Goal: Task Accomplishment & Management: Use online tool/utility

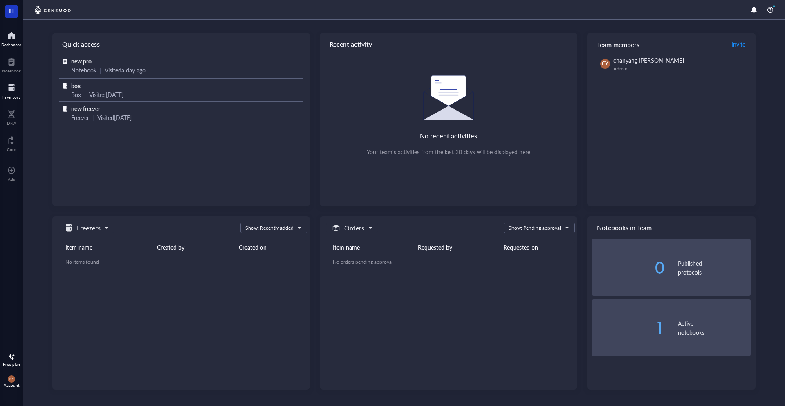
click at [16, 96] on div "Inventory" at bounding box center [11, 96] width 18 height 5
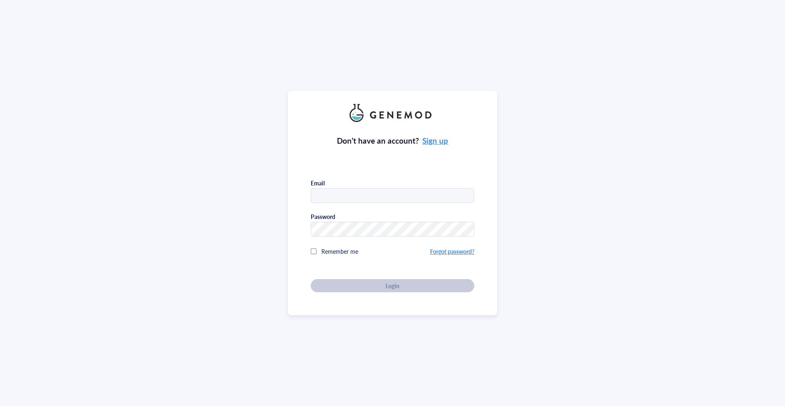
type input "[EMAIL_ADDRESS][DOMAIN_NAME]"
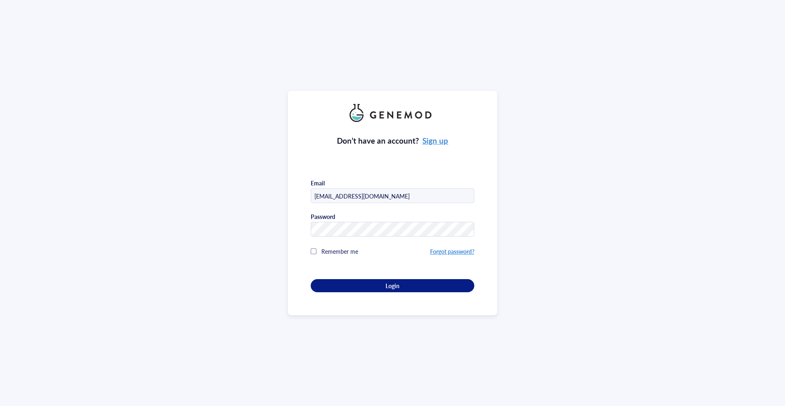
click at [343, 267] on div "Don’t have an account? Sign up Email [EMAIL_ADDRESS][DOMAIN_NAME] Password Reme…" at bounding box center [393, 207] width 164 height 170
click at [342, 279] on button "Login" at bounding box center [393, 285] width 164 height 13
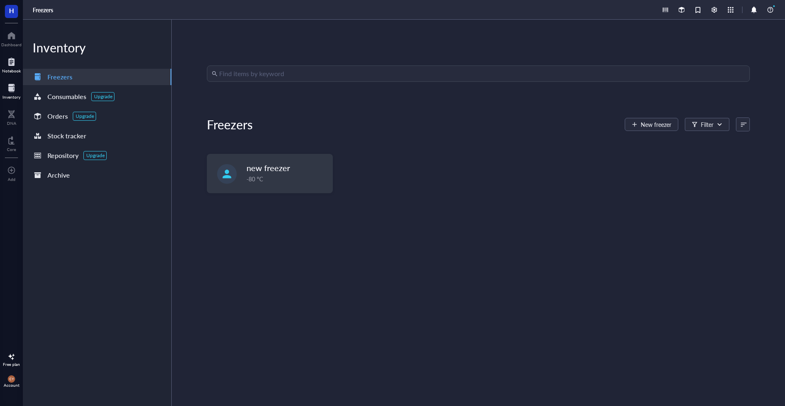
click at [13, 70] on div "Notebook" at bounding box center [11, 70] width 19 height 5
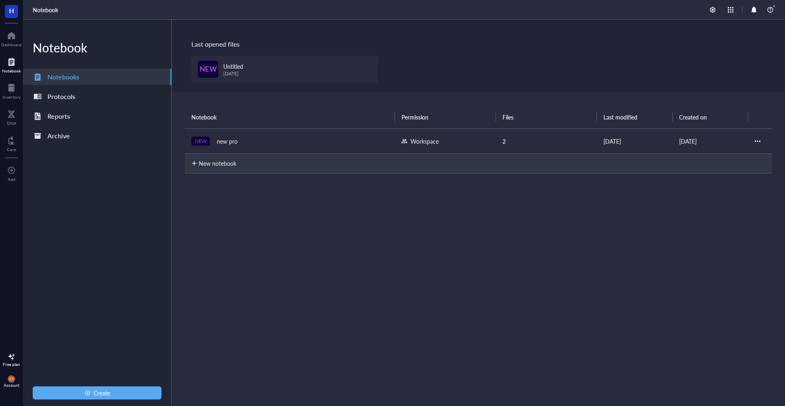
click at [231, 139] on div "new pro" at bounding box center [227, 140] width 28 height 11
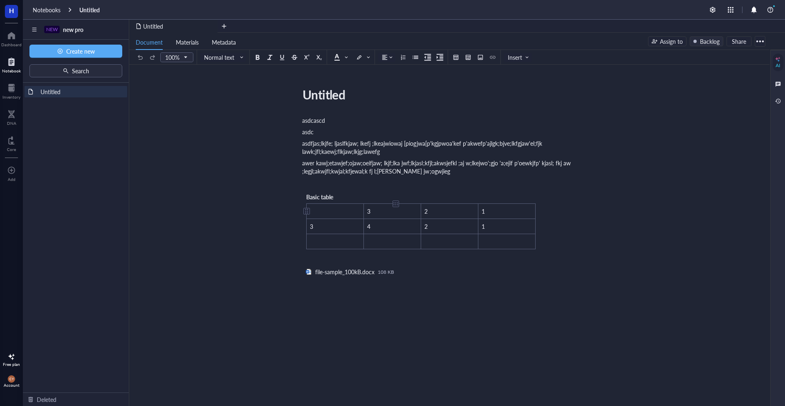
scroll to position [17, 0]
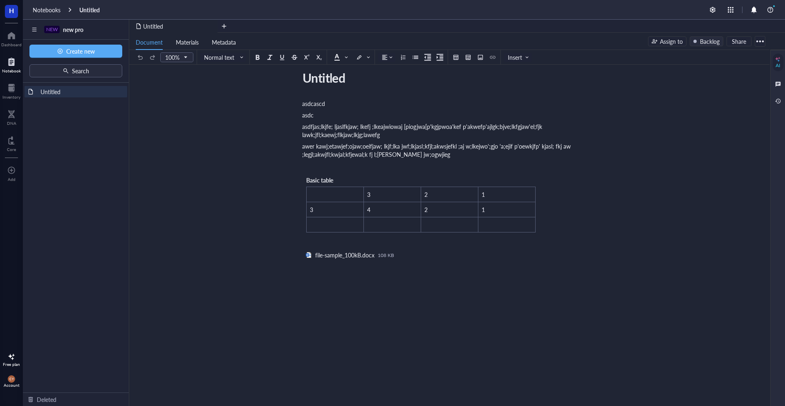
click at [371, 309] on div "asdcascd asdc asdfjas;lkjfe; ljaslfkjaw; lkefj ;lkeajwiowaj [piogjwa[p'kgjpwoa'…" at bounding box center [447, 259] width 291 height 323
click at [457, 55] on div at bounding box center [456, 57] width 6 height 6
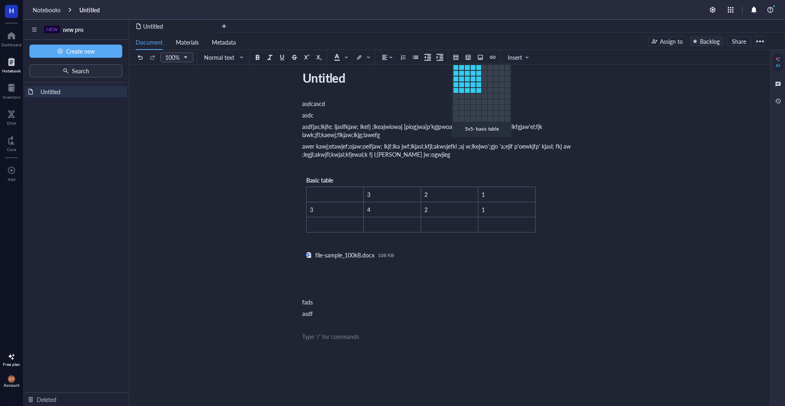
click at [480, 96] on td at bounding box center [478, 96] width 5 height 5
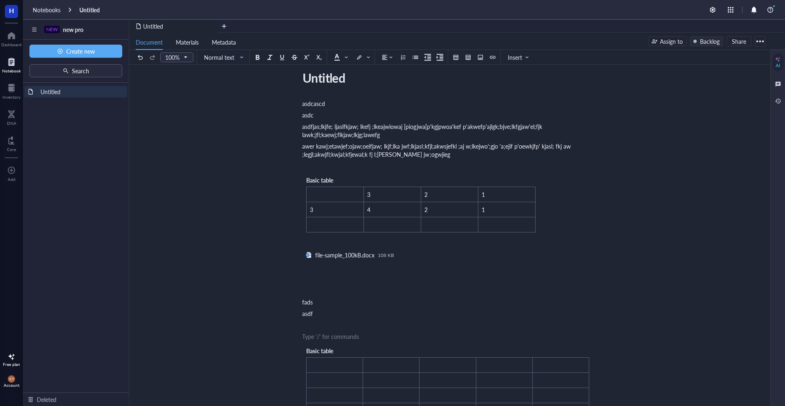
click at [352, 336] on div "﻿ Type ‘/’ for commands" at bounding box center [447, 336] width 291 height 8
click at [330, 328] on div "asdcascd asdc asdfjas;lkjfe; ljaslfkjaw; lkefj ;lkeajwiowaj [piogjwa[p'kgjpwoa'…" at bounding box center [447, 354] width 291 height 513
click at [354, 352] on div "Basic table" at bounding box center [334, 350] width 57 height 9
click at [393, 338] on div at bounding box center [447, 336] width 291 height 8
click at [395, 348] on div "Basic table ﻿ ﻿ ﻿ ﻿ ﻿ ﻿ ﻿ ﻿ ﻿ ﻿ ﻿ ﻿ ﻿ ﻿ ﻿ ﻿ ﻿ ﻿ ﻿ ﻿ ﻿ ﻿ ﻿ ﻿ ﻿ ﻿ ﻿ ﻿ ﻿ ﻿" at bounding box center [447, 397] width 291 height 110
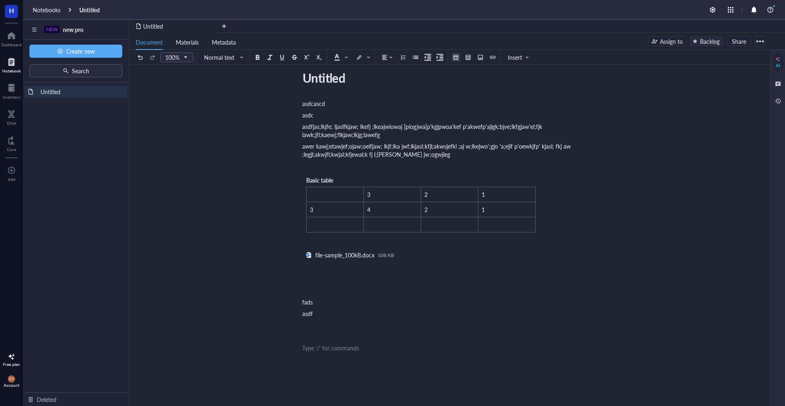
click at [456, 57] on div at bounding box center [456, 57] width 6 height 6
click at [486, 107] on td at bounding box center [484, 107] width 5 height 5
click at [375, 328] on div "﻿" at bounding box center [447, 325] width 291 height 8
click at [370, 344] on div "﻿ Type ‘/’ for commands" at bounding box center [447, 347] width 291 height 8
click at [365, 326] on div "﻿ Type ‘/’ for commands" at bounding box center [447, 325] width 291 height 8
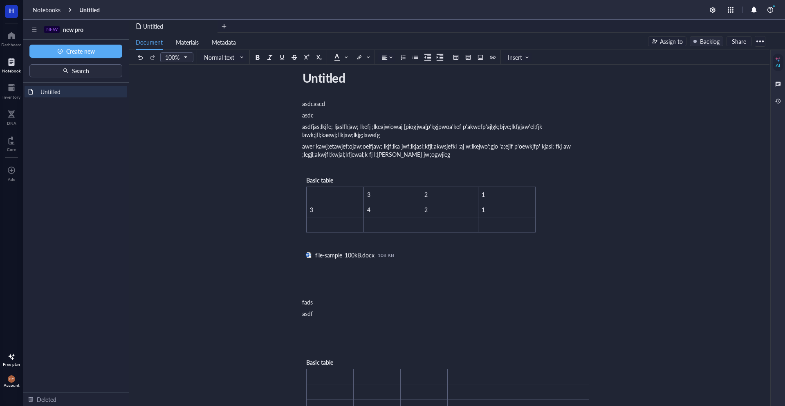
click at [365, 333] on div at bounding box center [447, 336] width 291 height 8
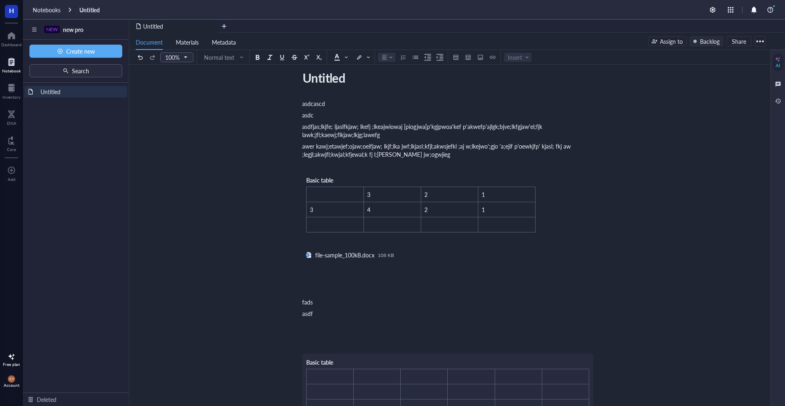
scroll to position [0, 0]
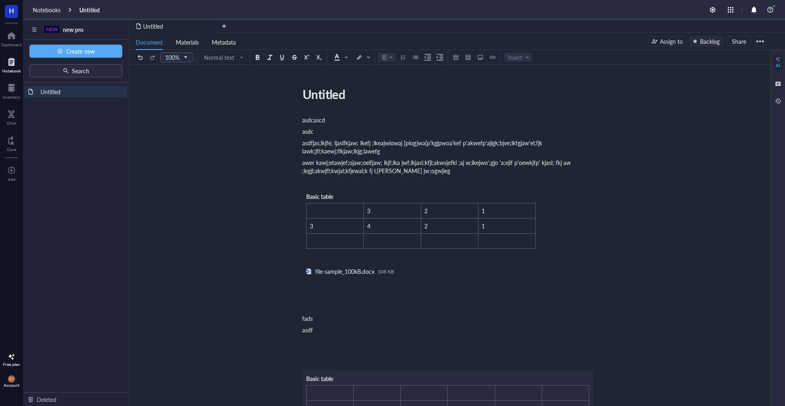
click at [344, 352] on div at bounding box center [447, 352] width 291 height 8
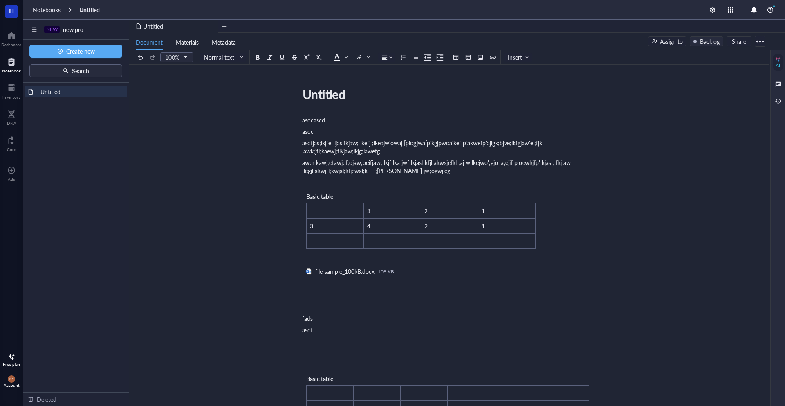
click at [341, 362] on div "﻿" at bounding box center [447, 364] width 291 height 8
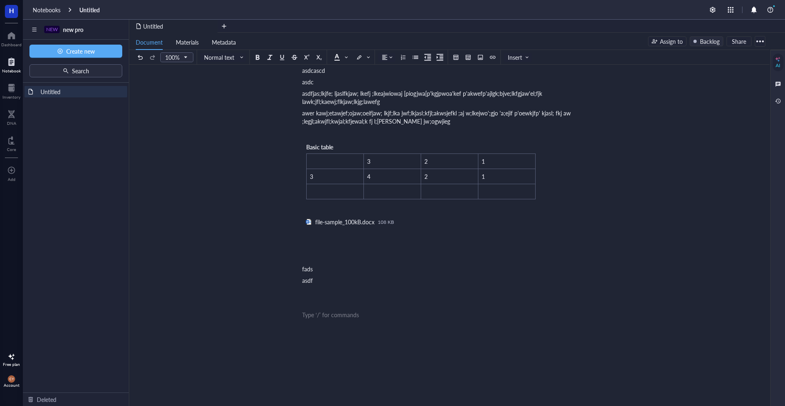
scroll to position [97, 0]
